Goal: Task Accomplishment & Management: Use online tool/utility

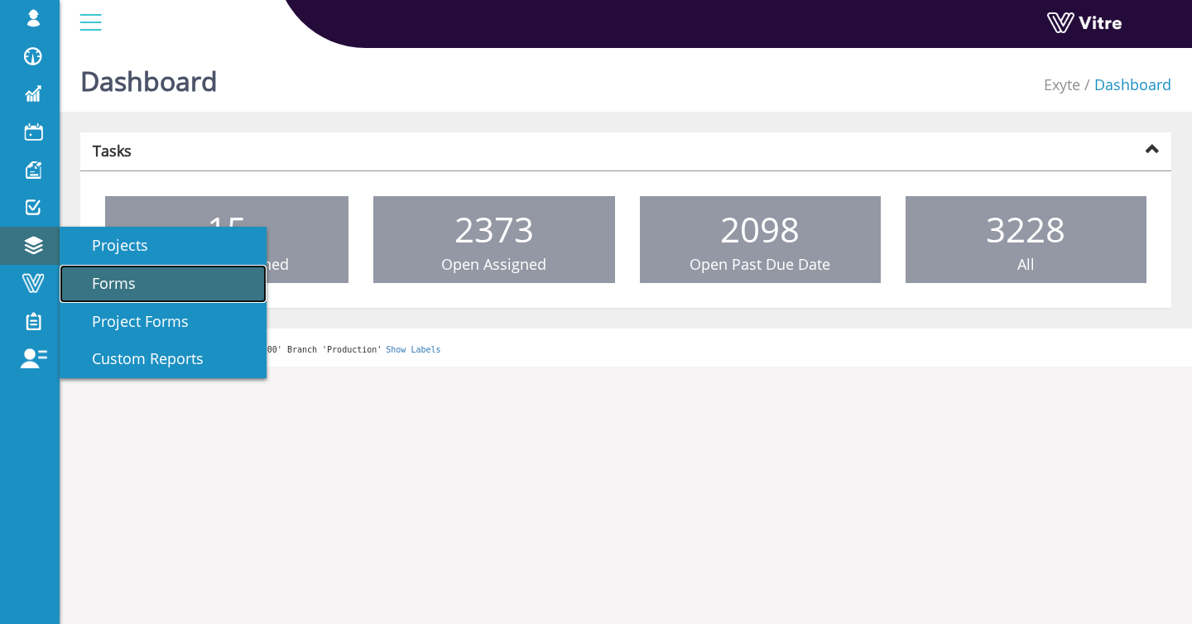
click at [110, 279] on span "Forms" at bounding box center [104, 283] width 64 height 20
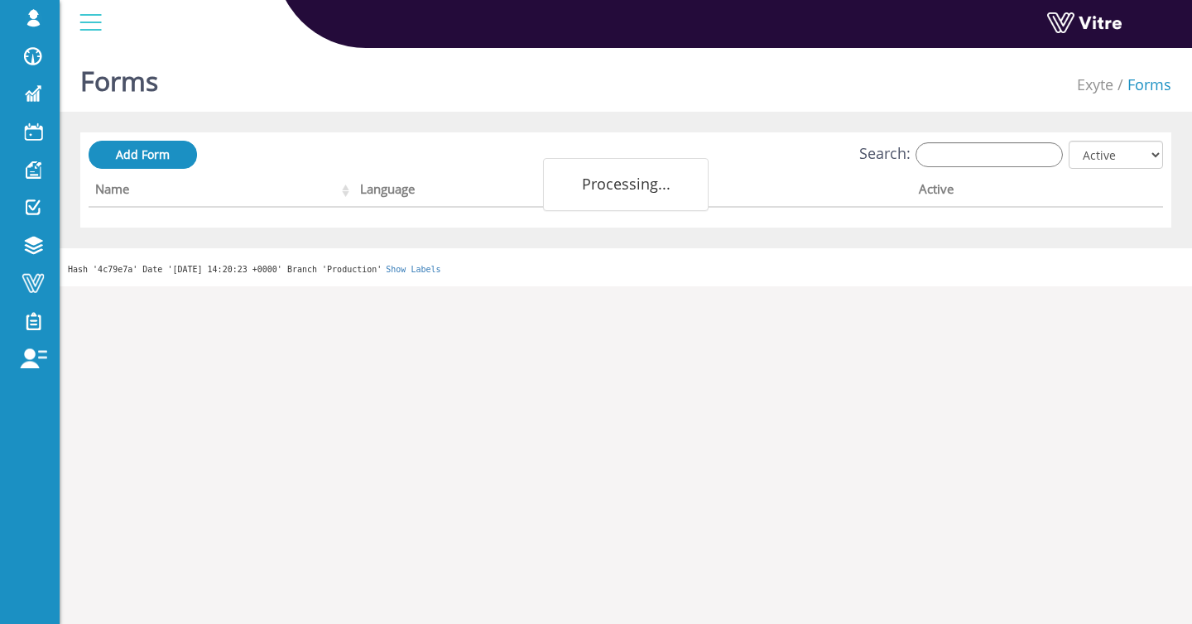
click at [1019, 169] on div "Search: All Active Not Active" at bounding box center [626, 156] width 1074 height 31
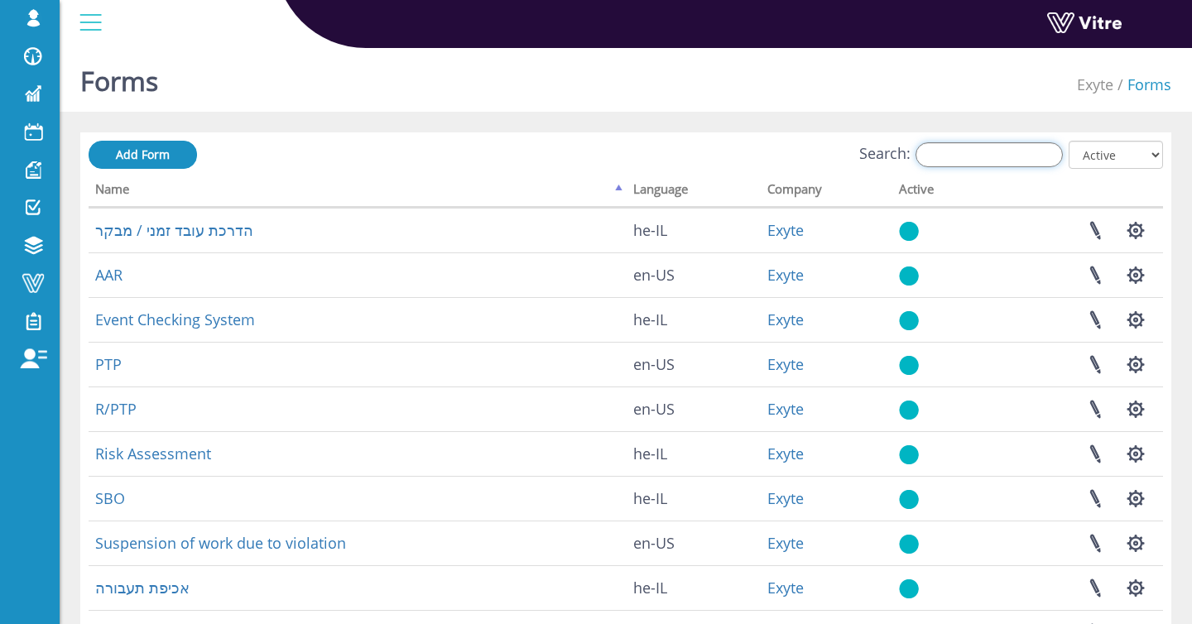
click at [1008, 160] on input "Search:" at bounding box center [988, 154] width 147 height 25
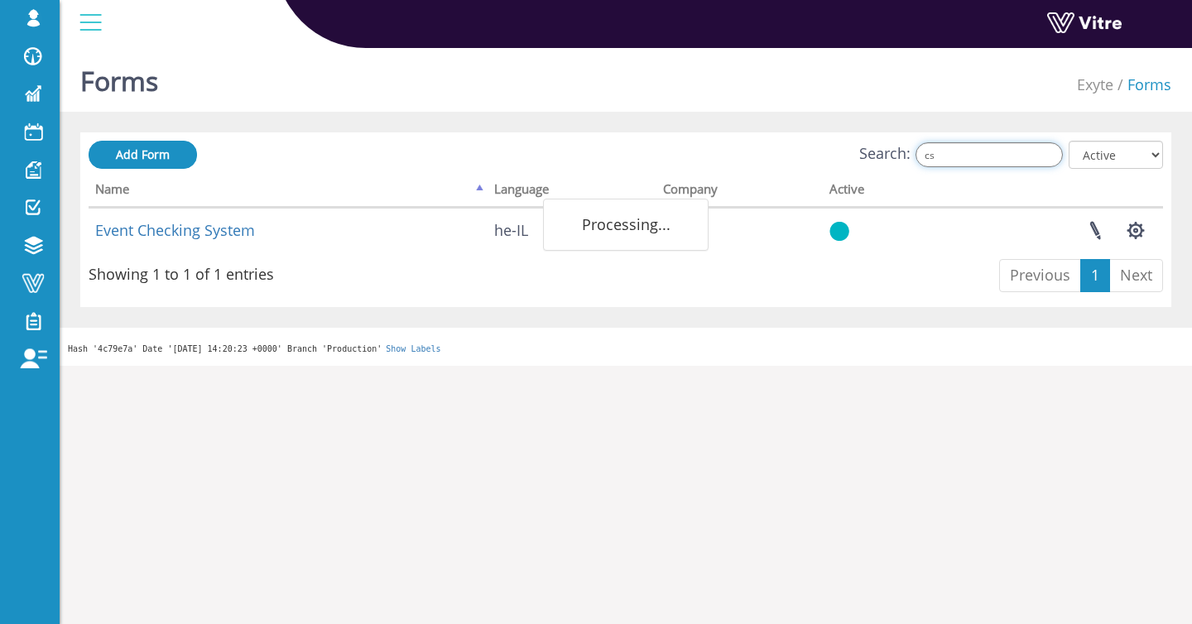
type input "c"
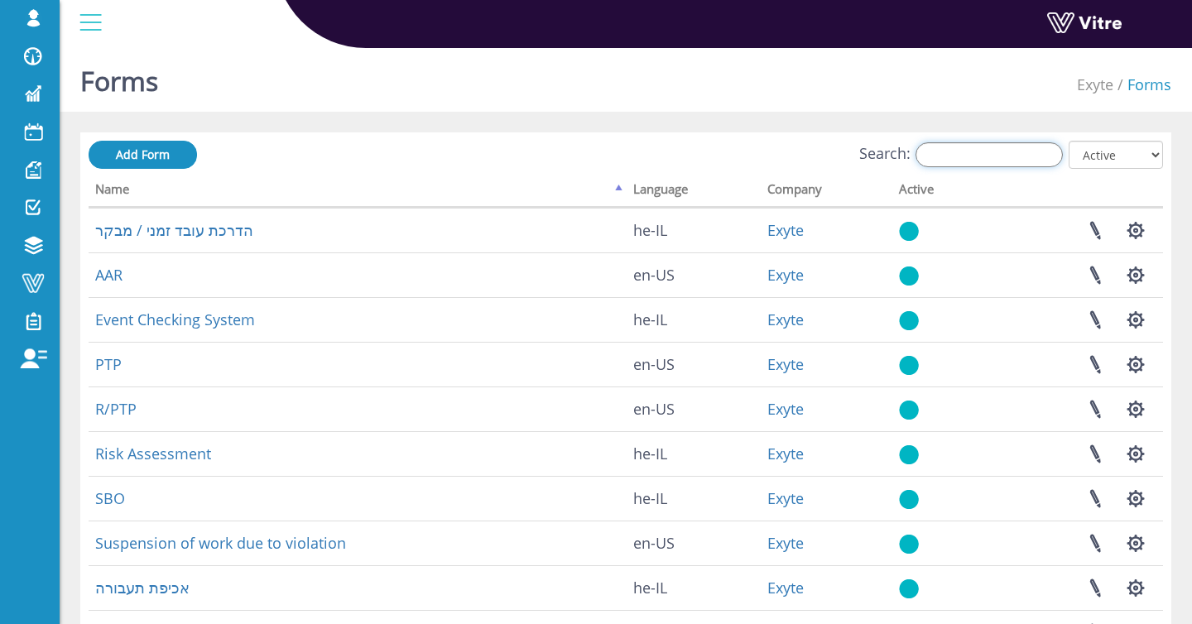
type input "c"
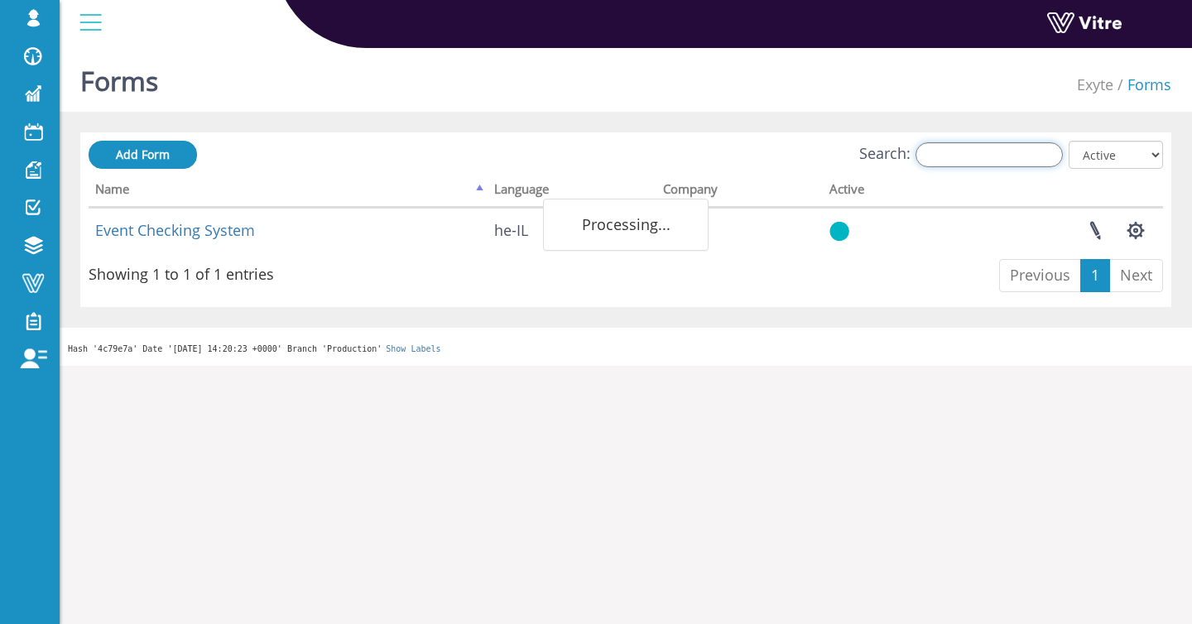
type input "ד"
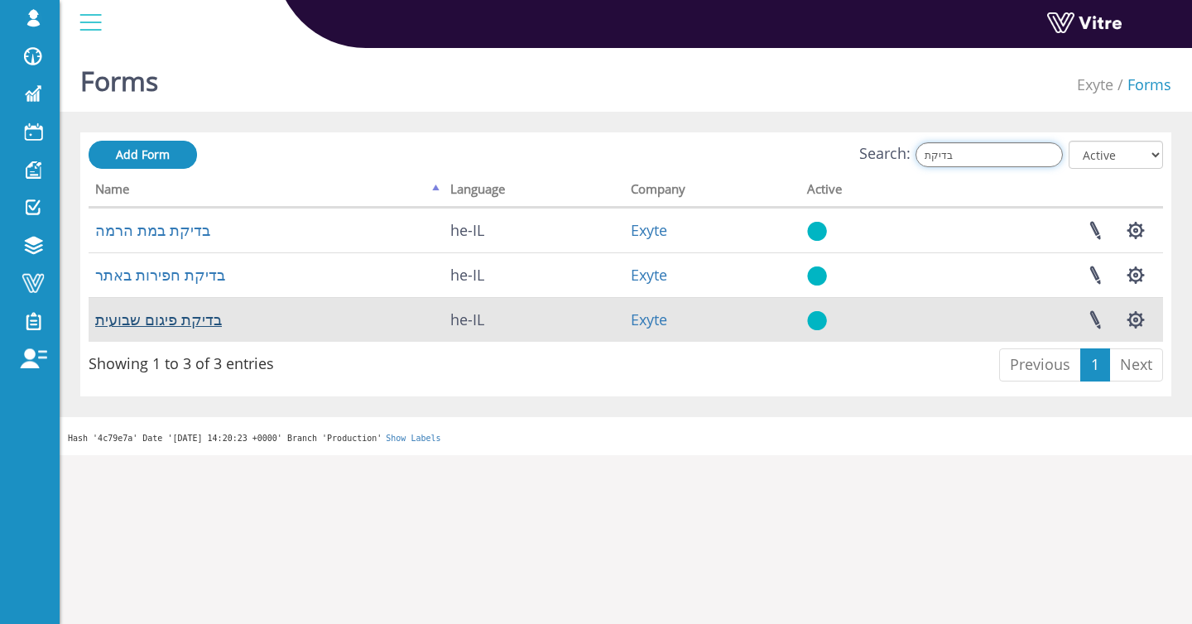
type input "בדיקת"
click at [212, 319] on link "בדיקת פיגום שבועית" at bounding box center [158, 319] width 127 height 20
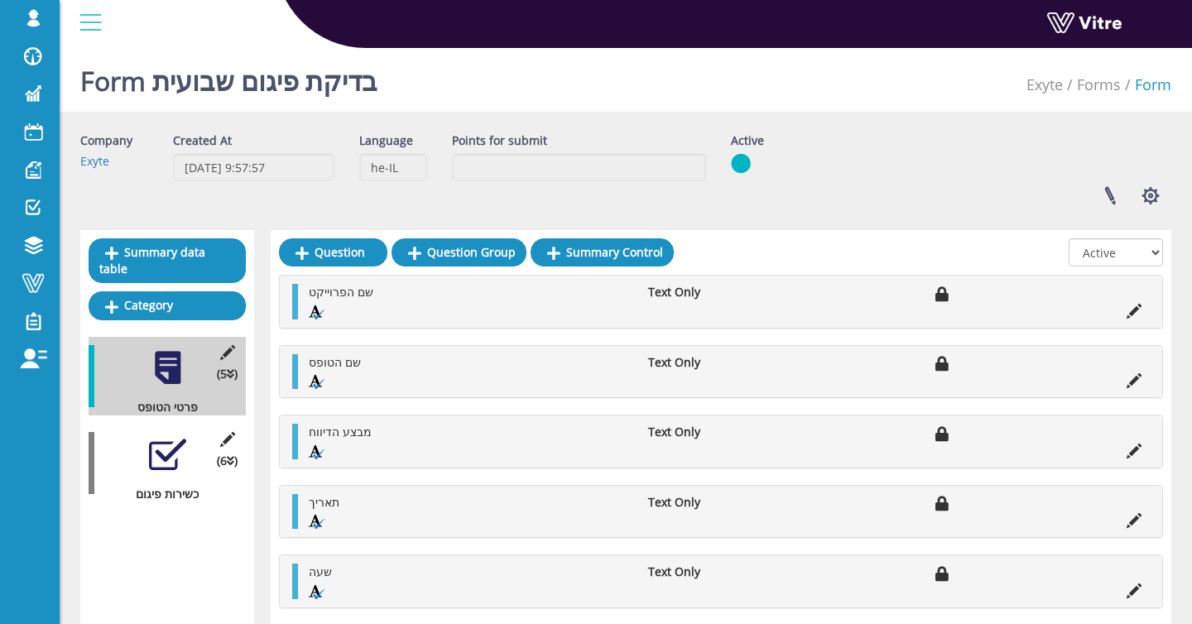
click at [123, 458] on div "(6 ) כשירות פיגום" at bounding box center [167, 463] width 157 height 79
click at [183, 448] on div at bounding box center [167, 454] width 37 height 37
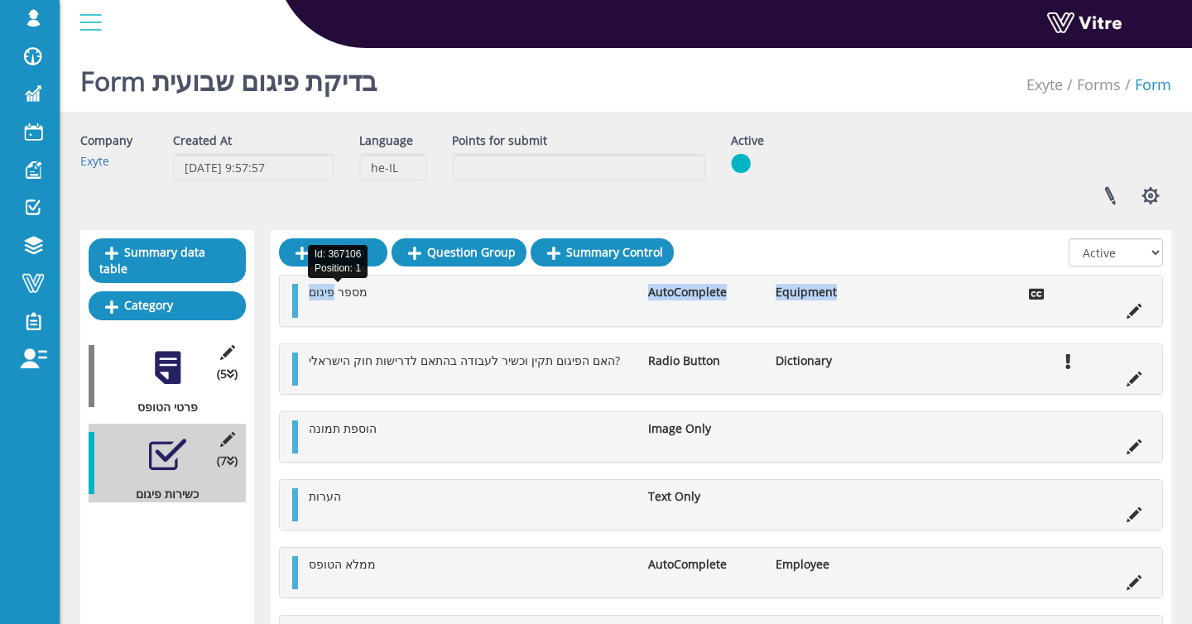
drag, startPoint x: 844, startPoint y: 289, endPoint x: 337, endPoint y: 300, distance: 507.4
click at [337, 300] on ul "מספר פיגום AutoComplete Equipment" at bounding box center [724, 300] width 849 height 33
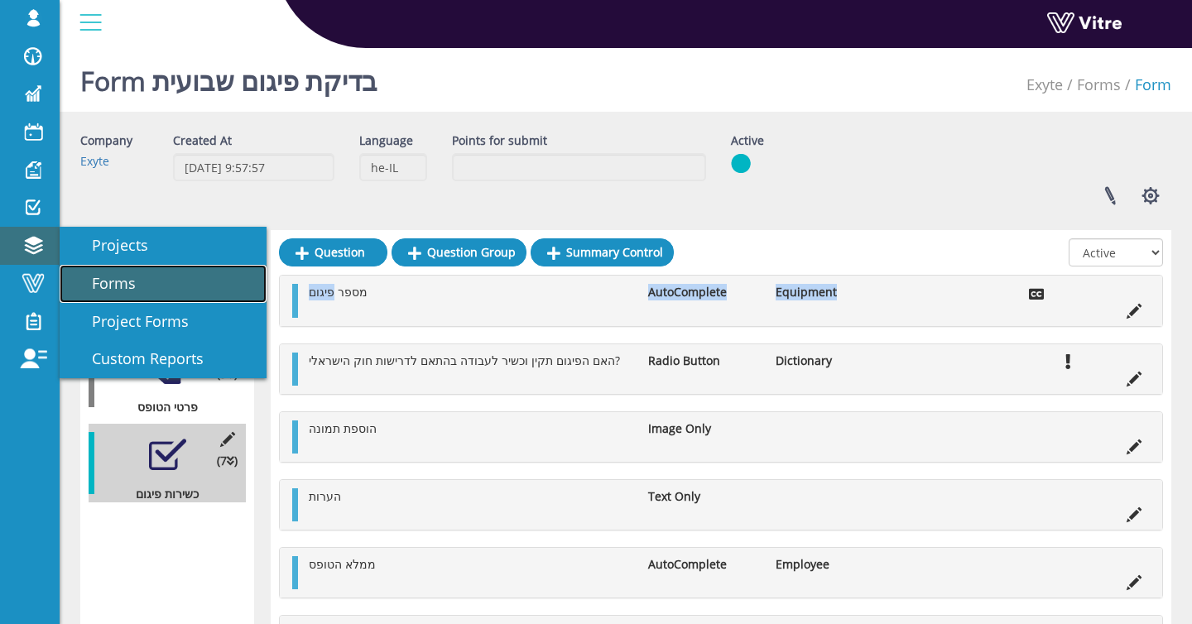
click at [103, 275] on span "Forms" at bounding box center [104, 283] width 64 height 20
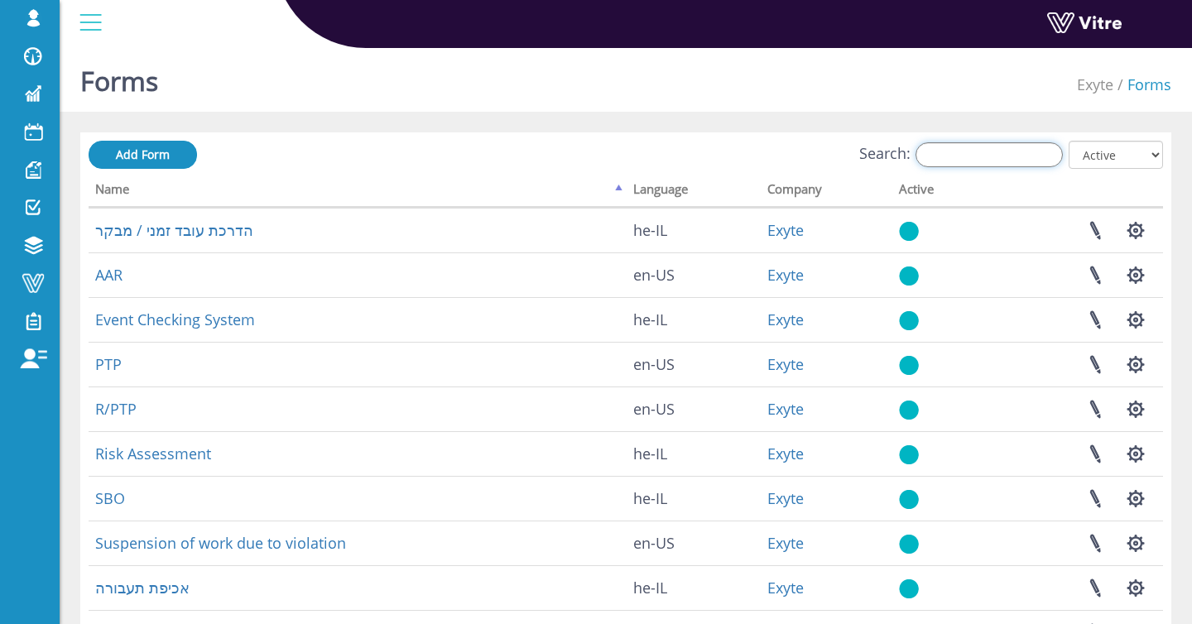
click at [988, 144] on input "Search:" at bounding box center [988, 154] width 147 height 25
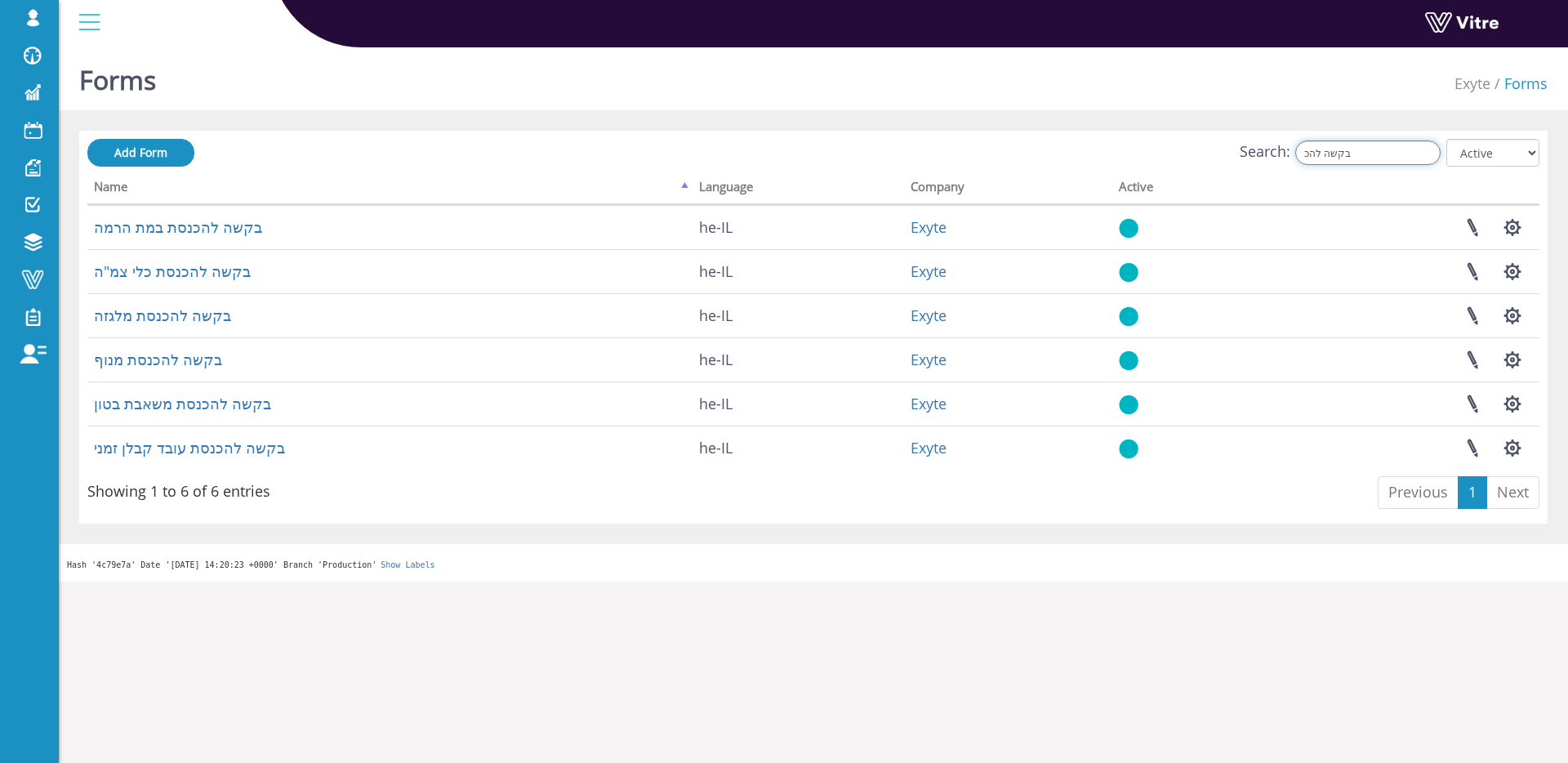
click at [1175, 149] on input "בקשה להכ" at bounding box center [1367, 152] width 145 height 25
type input "r"
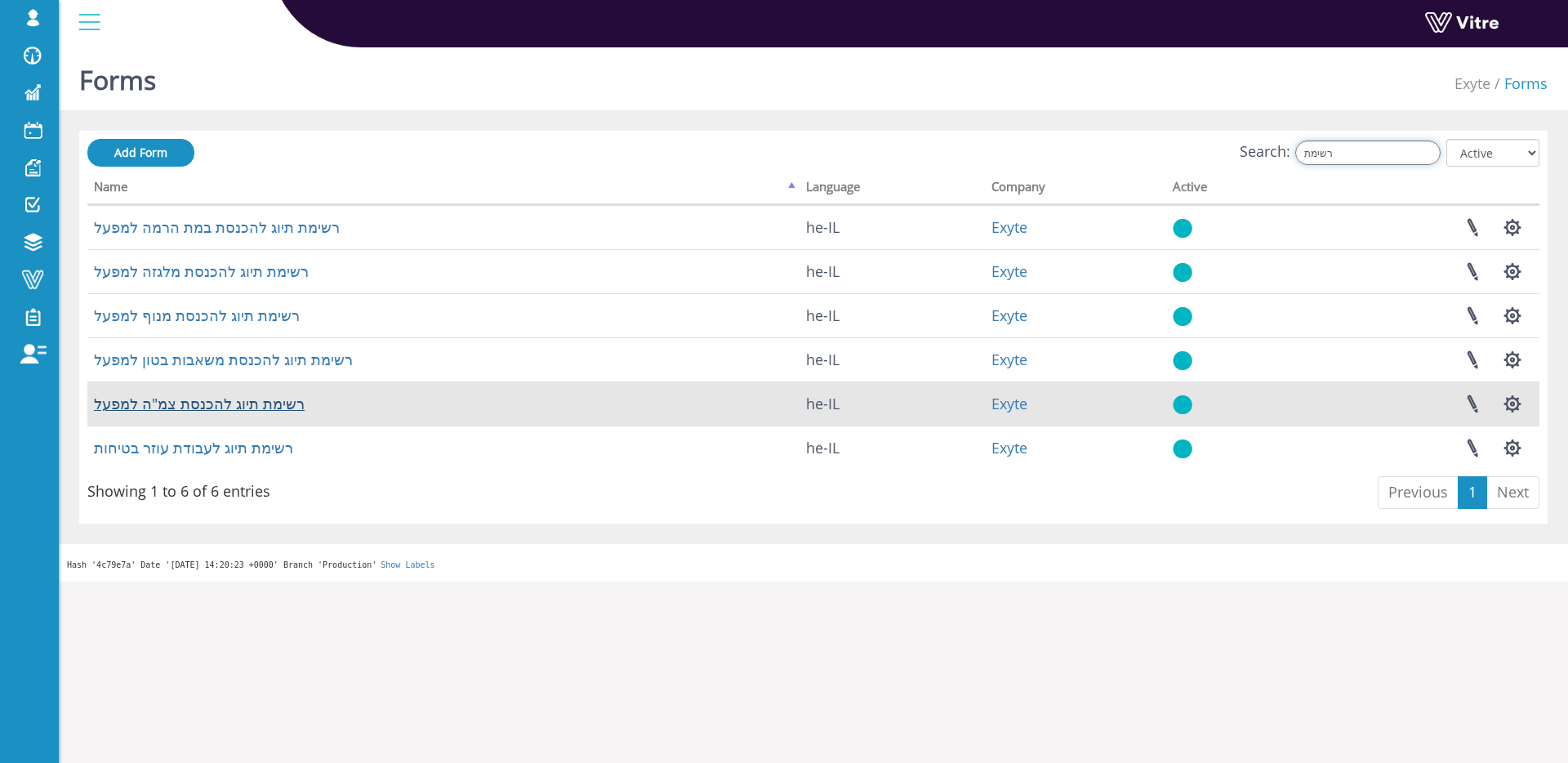
type input "רשימת"
click at [272, 404] on link "רשימת תיוג להכנסת צמ"ה למפעל" at bounding box center [198, 404] width 210 height 20
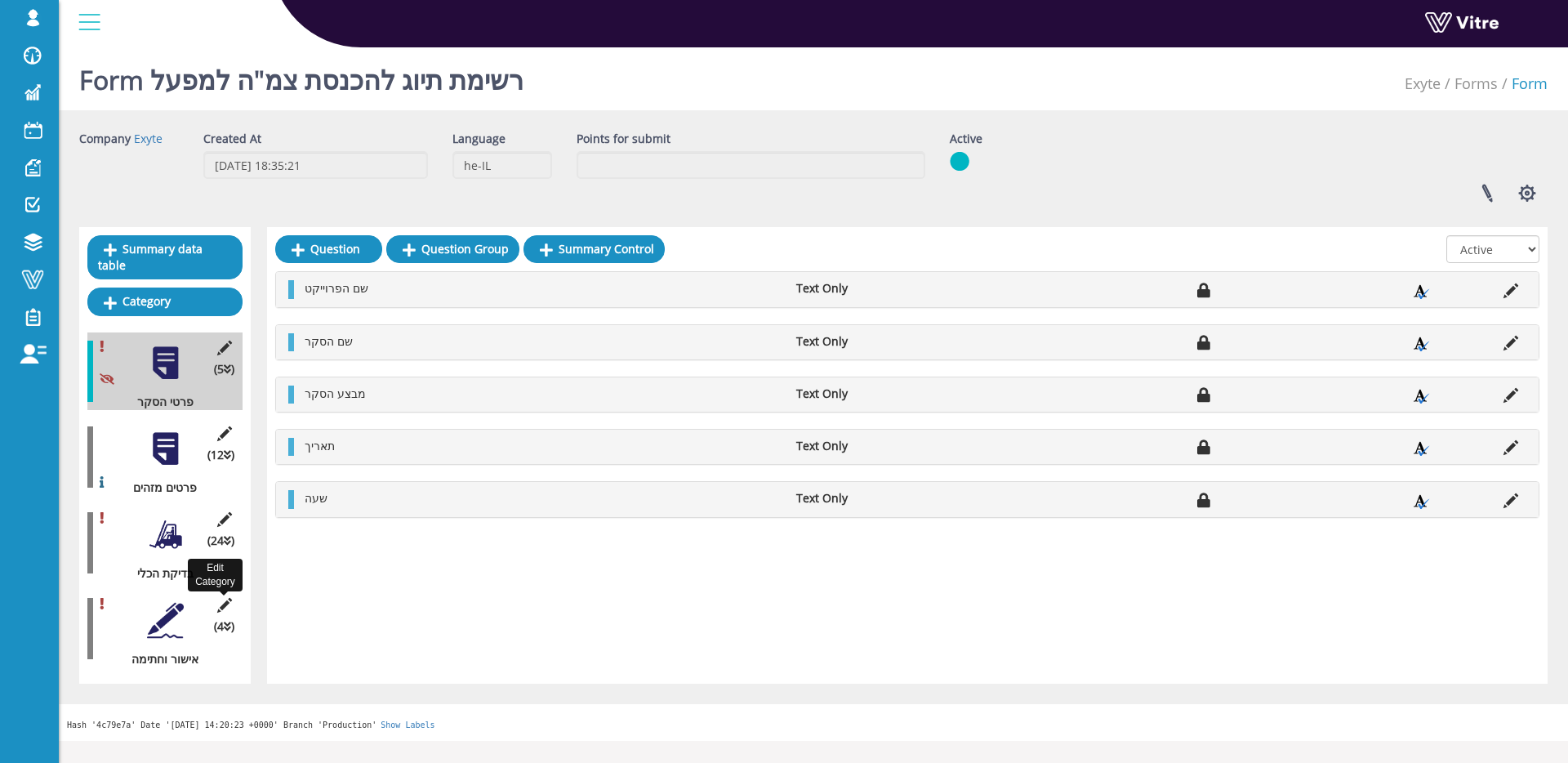
click at [227, 598] on icon at bounding box center [224, 605] width 21 height 15
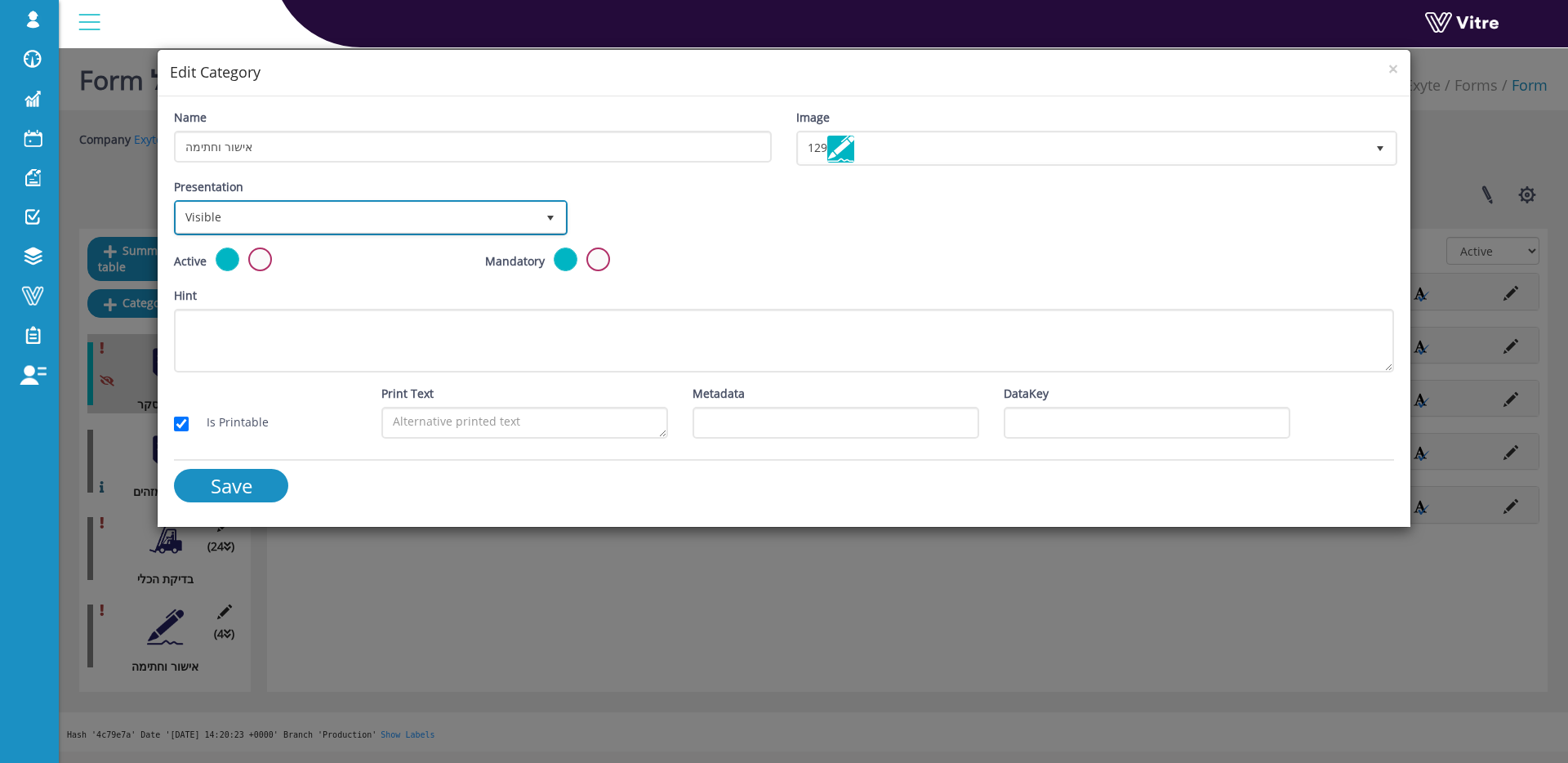
click at [276, 226] on span "Visible" at bounding box center [356, 217] width 359 height 30
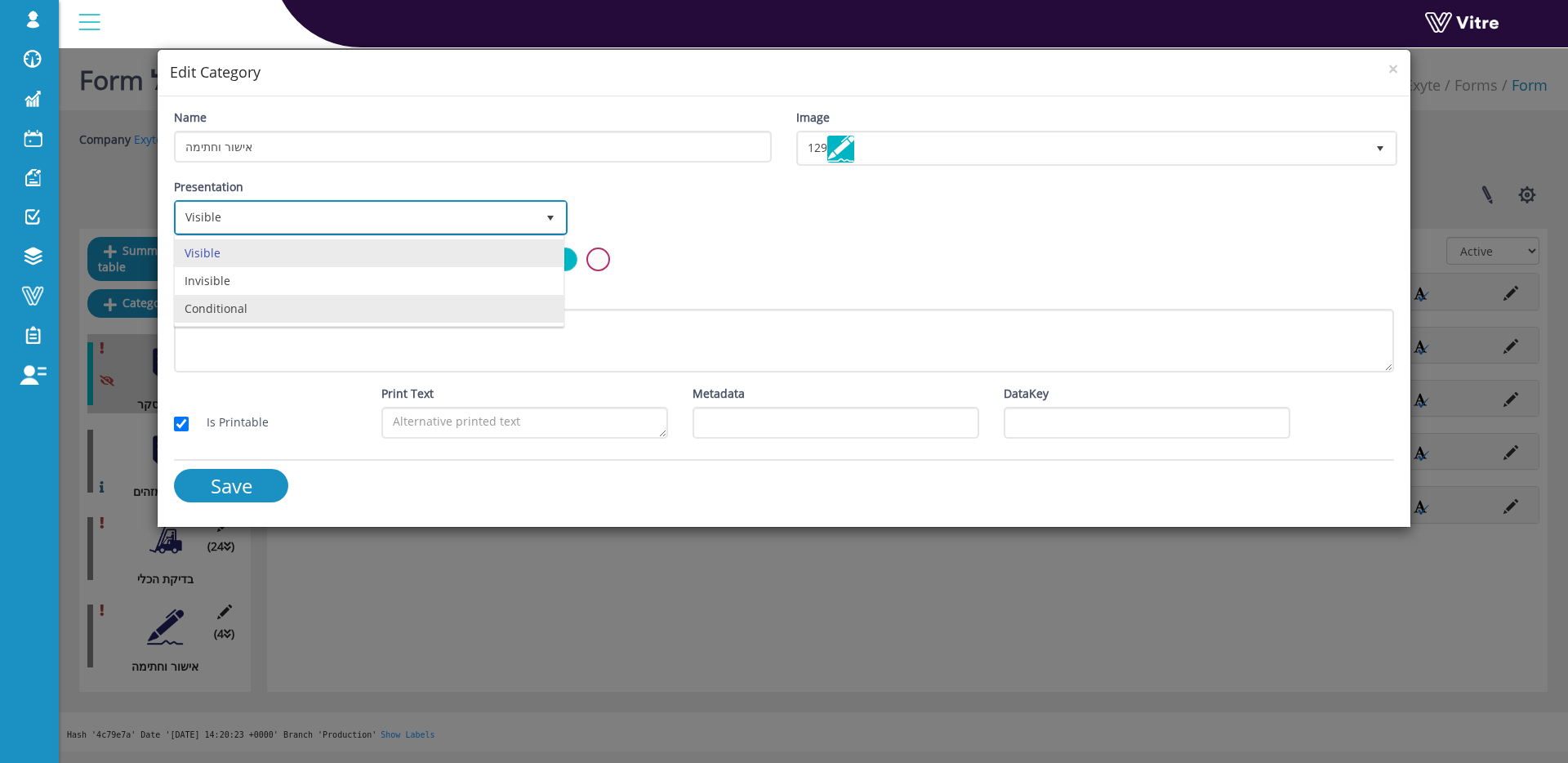
click at [272, 311] on li "Conditional" at bounding box center [369, 309] width 389 height 28
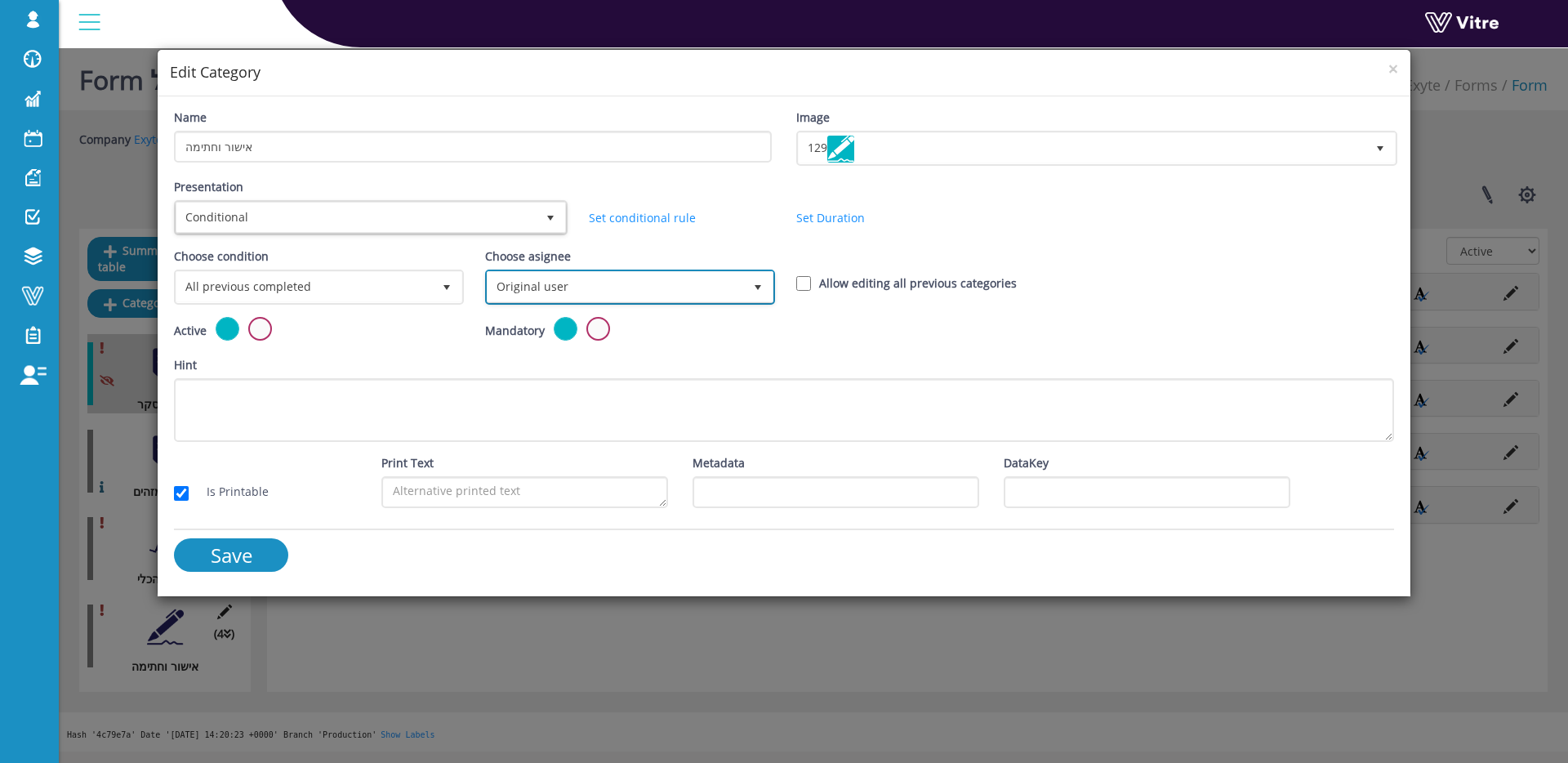
click at [512, 283] on span "Original user" at bounding box center [615, 287] width 256 height 30
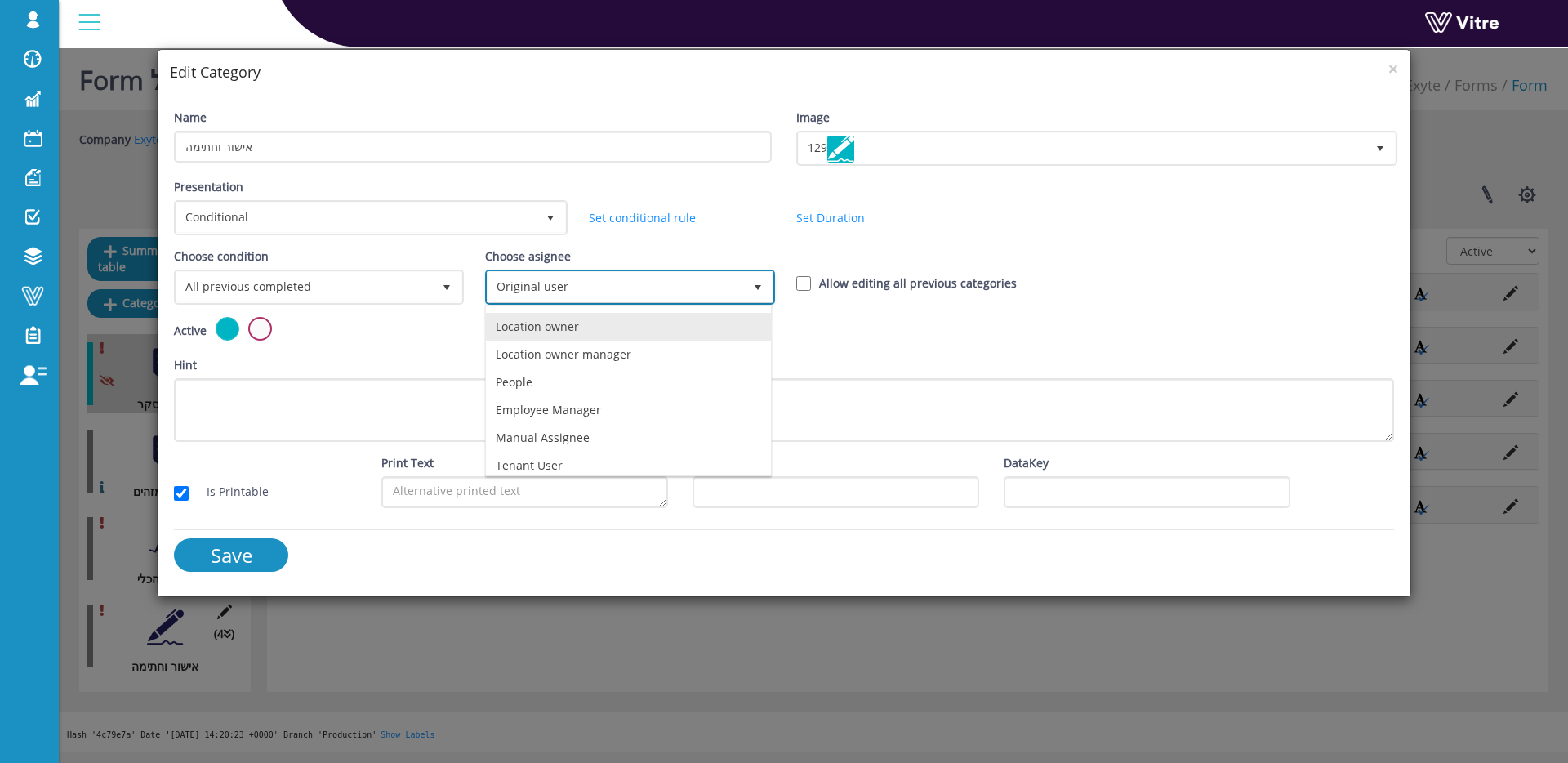
scroll to position [114, 0]
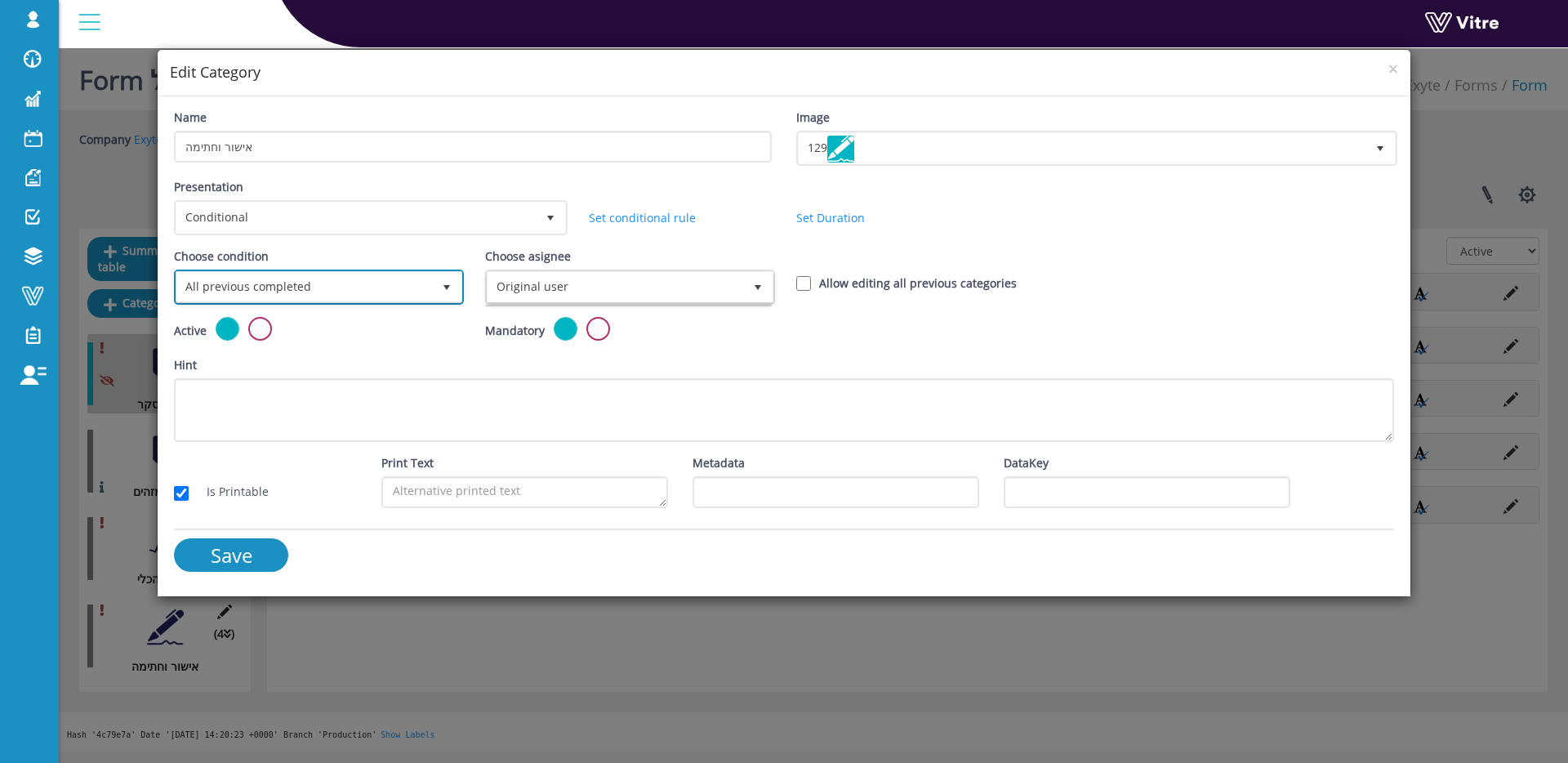
click at [368, 280] on span "All previous completed" at bounding box center [304, 287] width 256 height 30
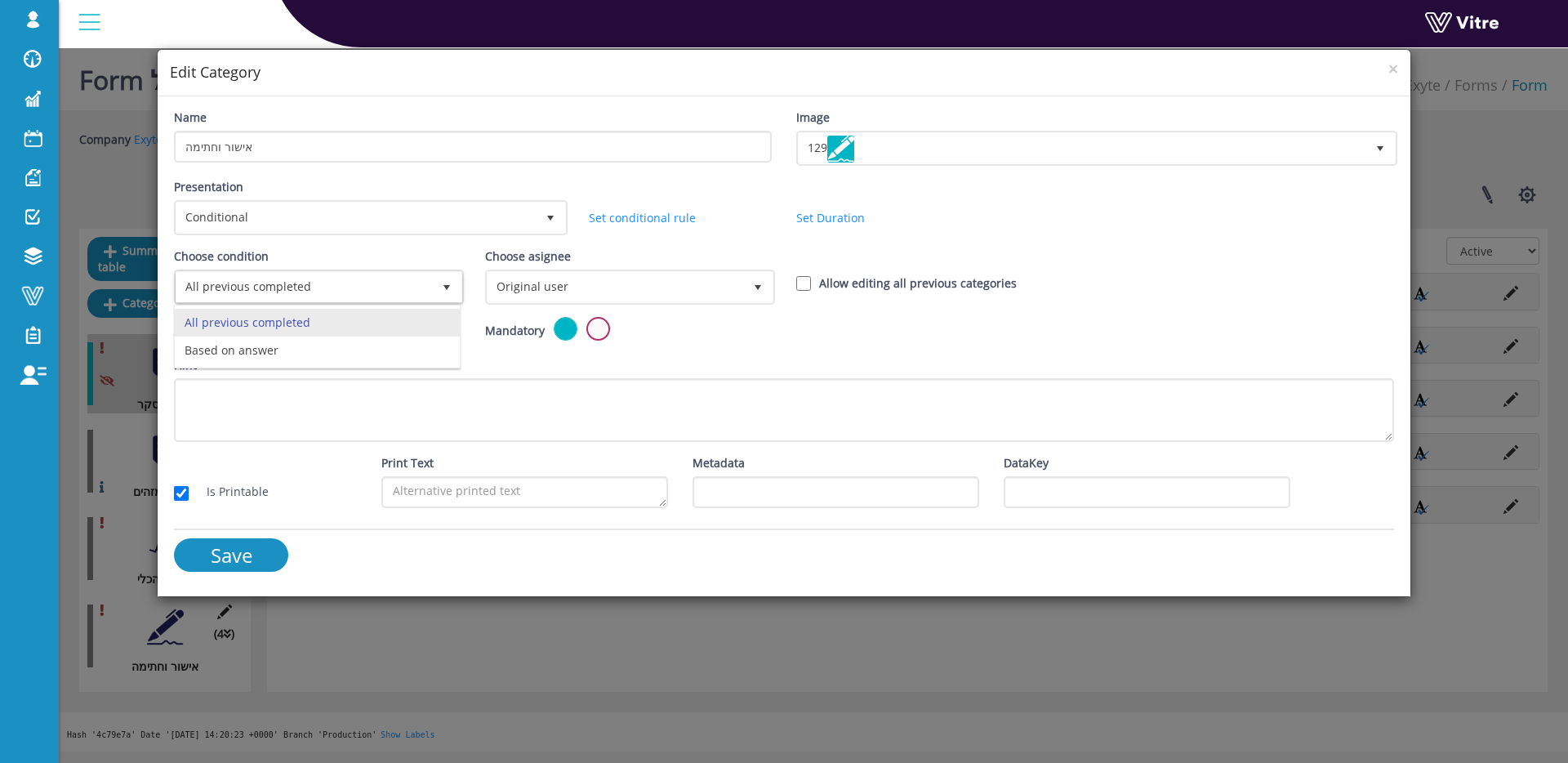
click at [1168, 181] on div "Presentation Conditional 5 Set Duration Minutes 0 Set conditional rule Set Dura…" at bounding box center [784, 212] width 1244 height 69
click at [1393, 67] on span "×" at bounding box center [1393, 68] width 10 height 23
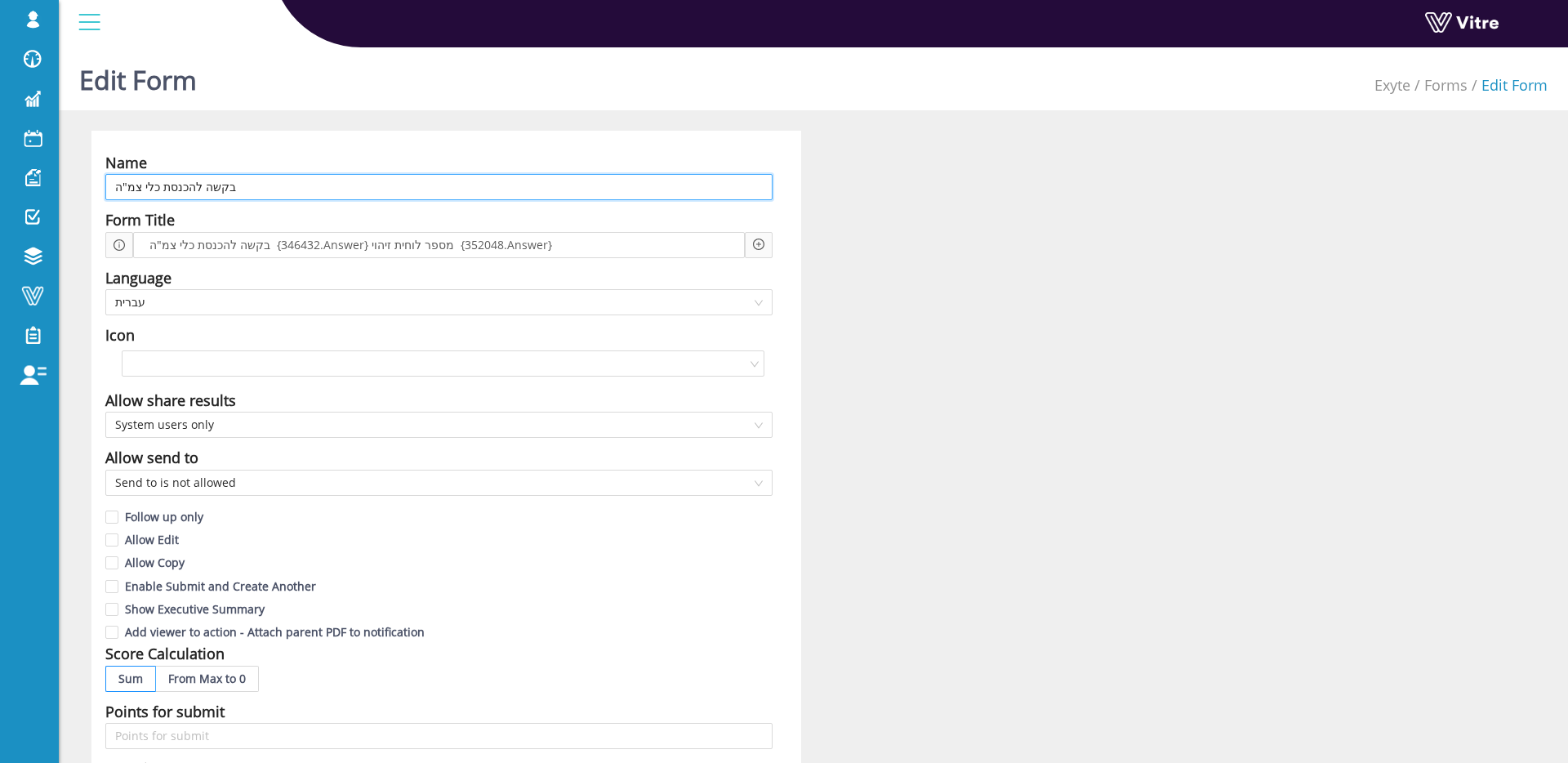
click at [271, 189] on input "בקשה להכנסת כלי צמ"ה" at bounding box center [439, 187] width 667 height 26
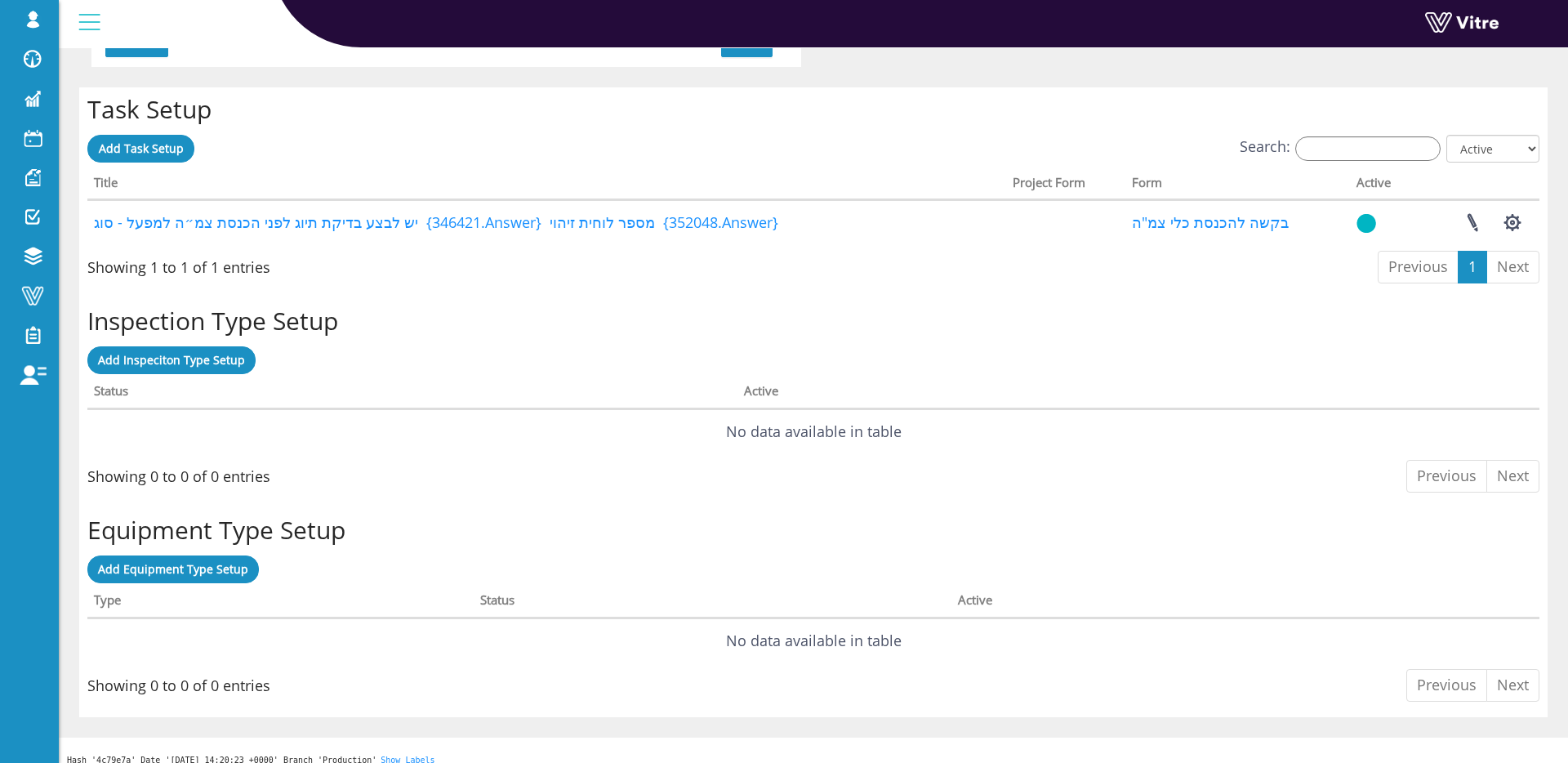
scroll to position [1236, 0]
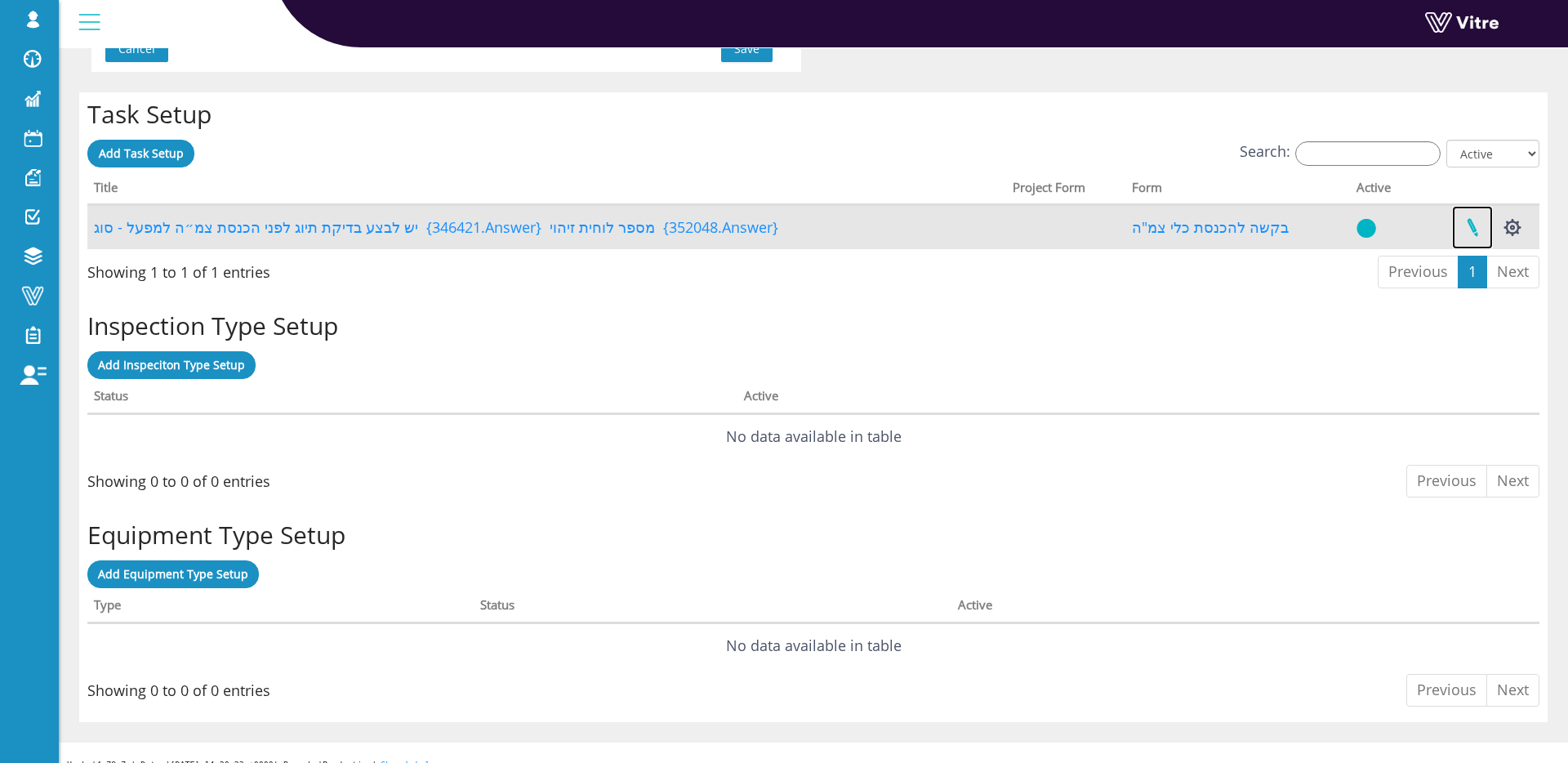
click at [1479, 230] on link at bounding box center [1471, 228] width 40 height 43
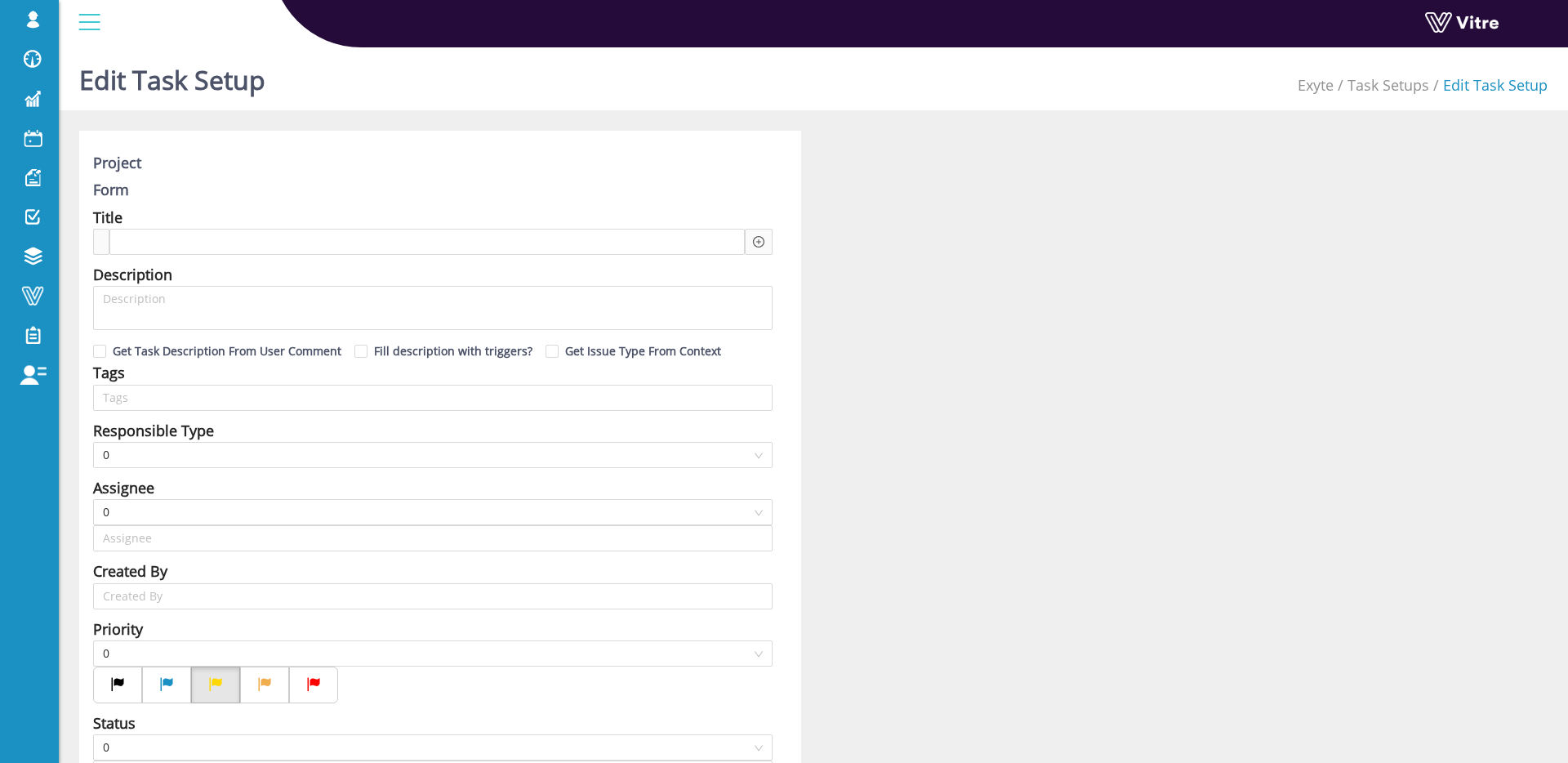
type input "Shir Moreno SU"
type input "12"
